Goal: Communication & Community: Answer question/provide support

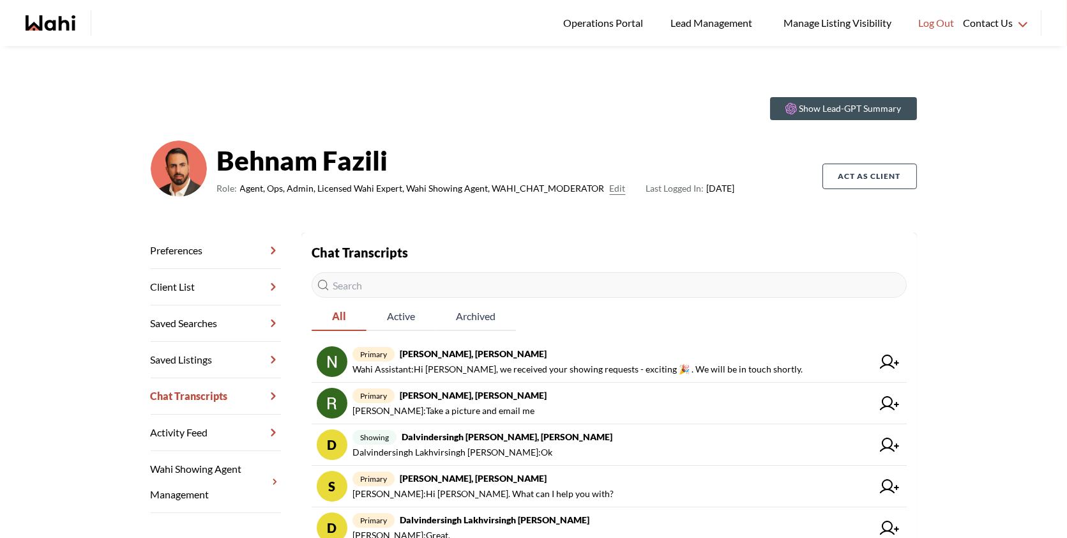
scroll to position [147, 0]
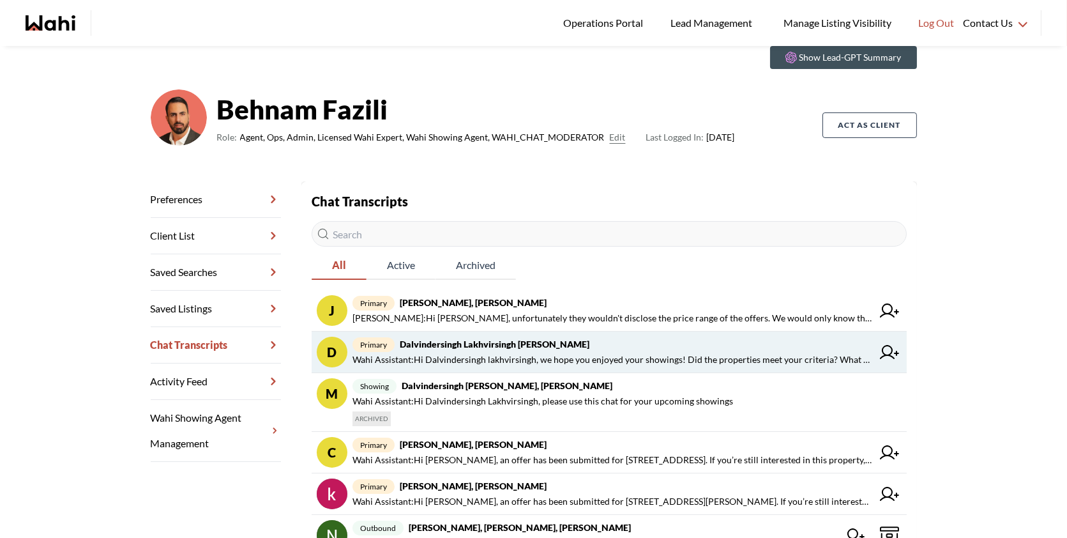
scroll to position [55, 0]
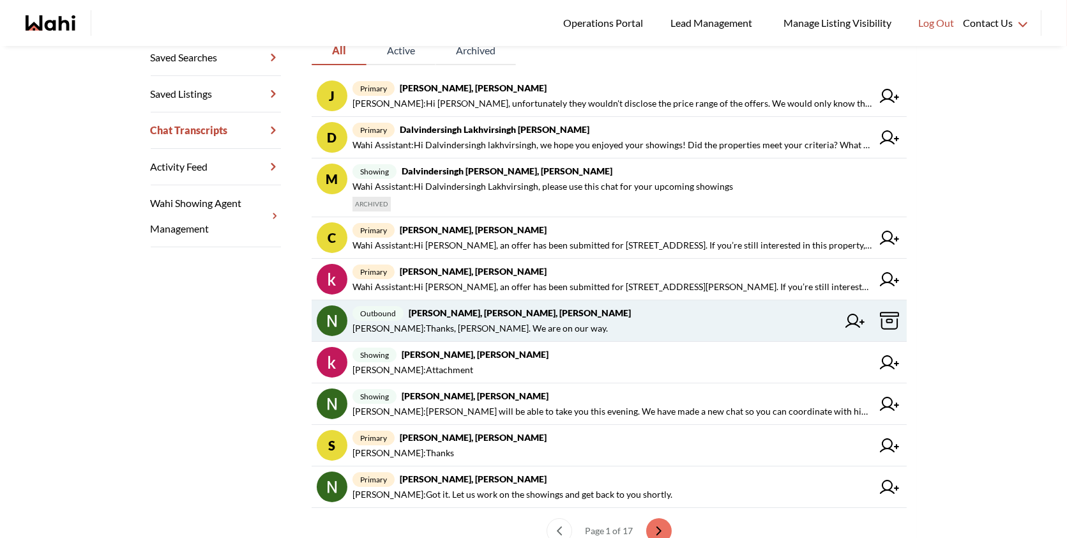
click at [570, 334] on link "outbound [PERSON_NAME], [PERSON_NAME], [PERSON_NAME] [PERSON_NAME] : Thanks, [P…" at bounding box center [609, 321] width 595 height 42
